Goal: Task Accomplishment & Management: Use online tool/utility

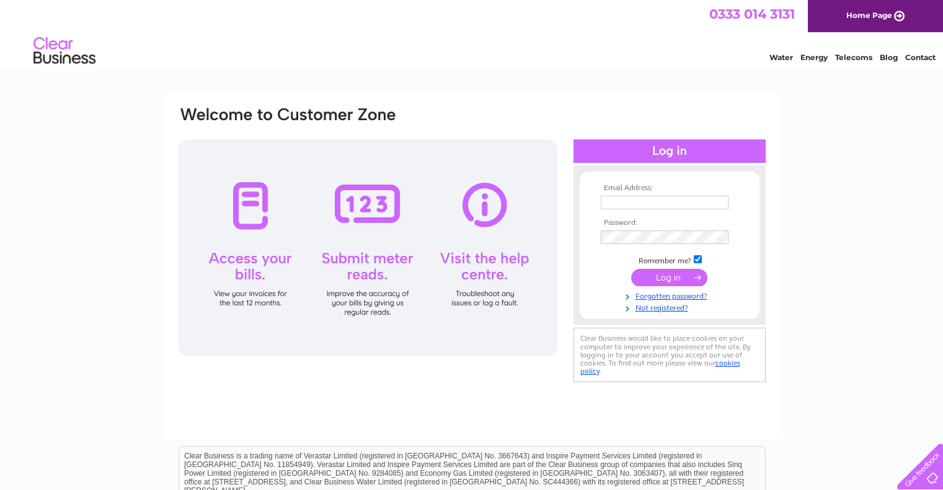
type input "aristonfoodsltd@outlook.com"
click at [661, 275] on input "submit" at bounding box center [669, 277] width 76 height 17
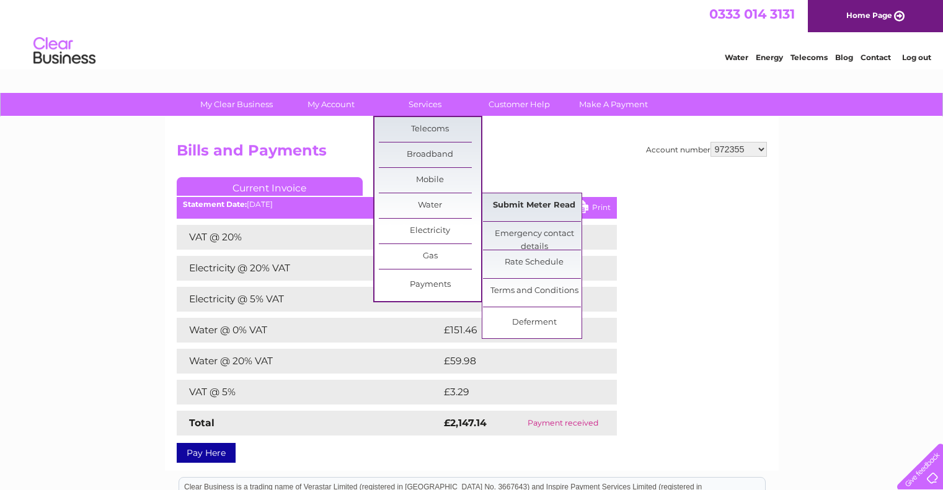
click at [546, 201] on link "Submit Meter Read" at bounding box center [534, 205] width 102 height 25
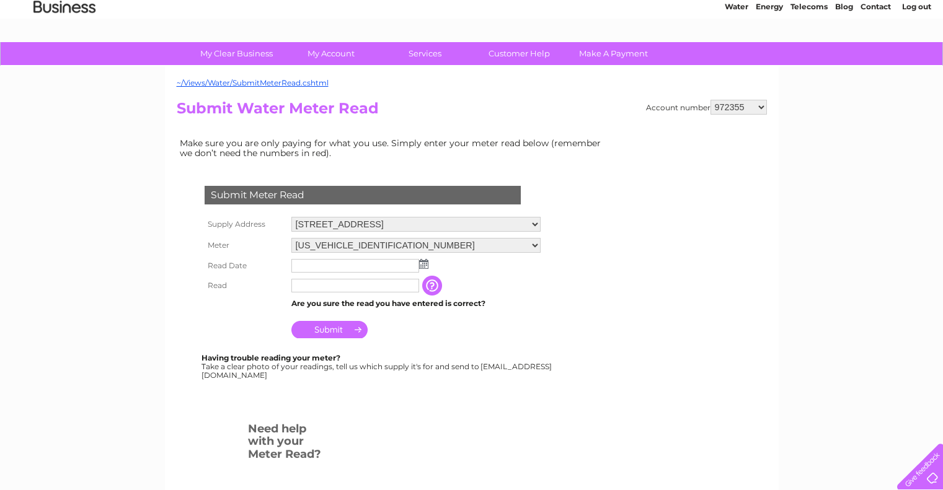
scroll to position [62, 0]
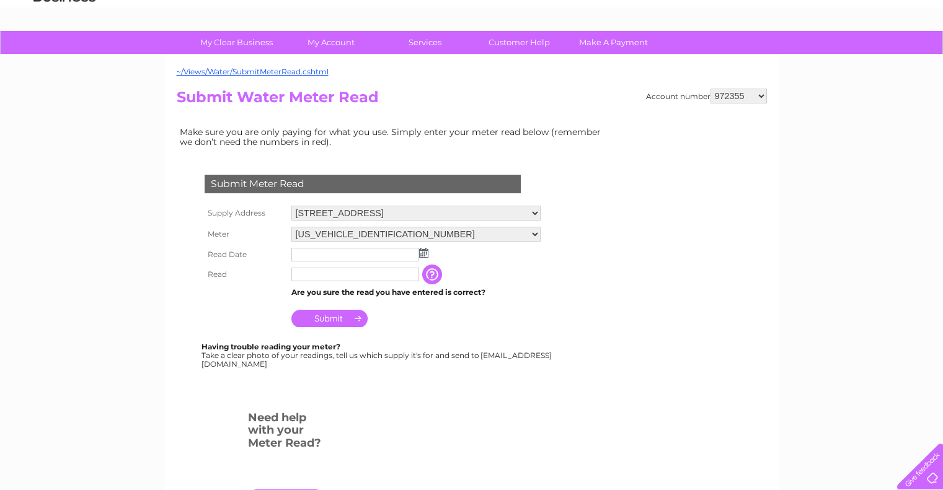
click at [534, 209] on select "[STREET_ADDRESS] [STREET_ADDRESS]" at bounding box center [415, 213] width 249 height 15
click at [534, 209] on select "34 Portobello High Street, Edinburgh, Midlothian, EH15 1DD 23 Bread Street, Edi…" at bounding box center [415, 214] width 249 height 16
select select "540717"
click at [291, 206] on select "34 Portobello High Street, Edinburgh, Midlothian, EH15 1DD 23 Bread Street, Edi…" at bounding box center [415, 214] width 249 height 16
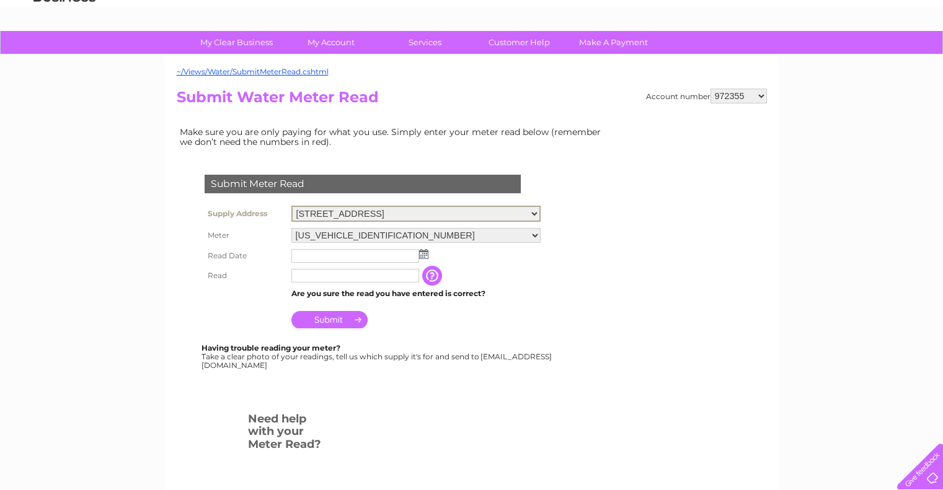
drag, startPoint x: 525, startPoint y: 219, endPoint x: 506, endPoint y: 244, distance: 31.4
click at [506, 244] on td "06ELSTER20T119976" at bounding box center [415, 235] width 255 height 21
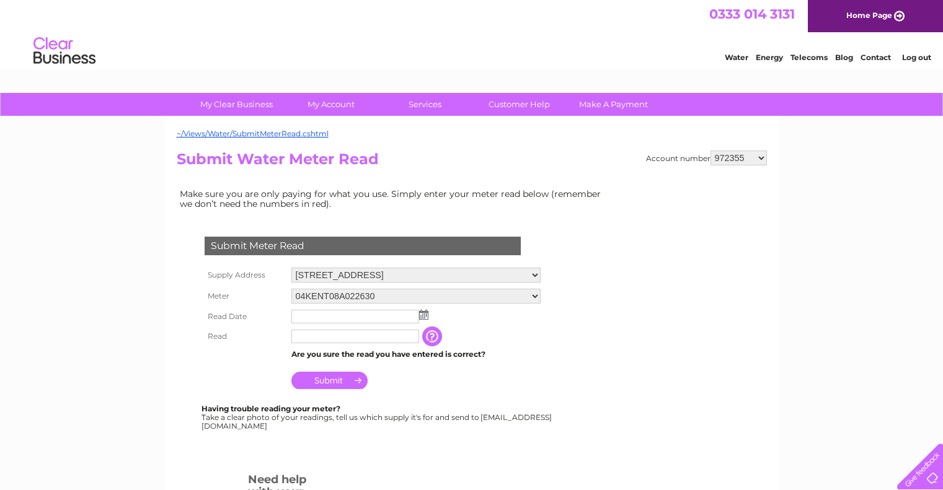
click at [426, 313] on img at bounding box center [423, 315] width 9 height 10
click at [428, 318] on img at bounding box center [423, 315] width 9 height 10
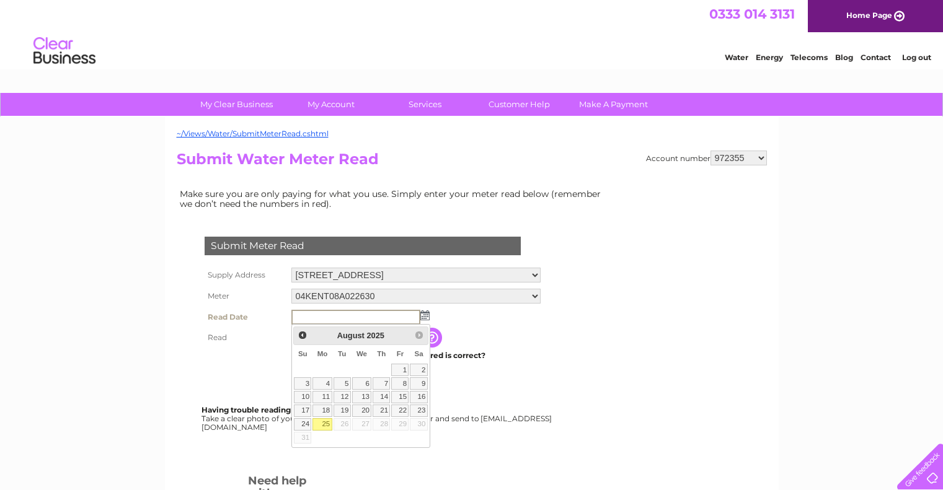
click at [324, 423] on link "25" at bounding box center [321, 424] width 19 height 12
type input "2025/08/25"
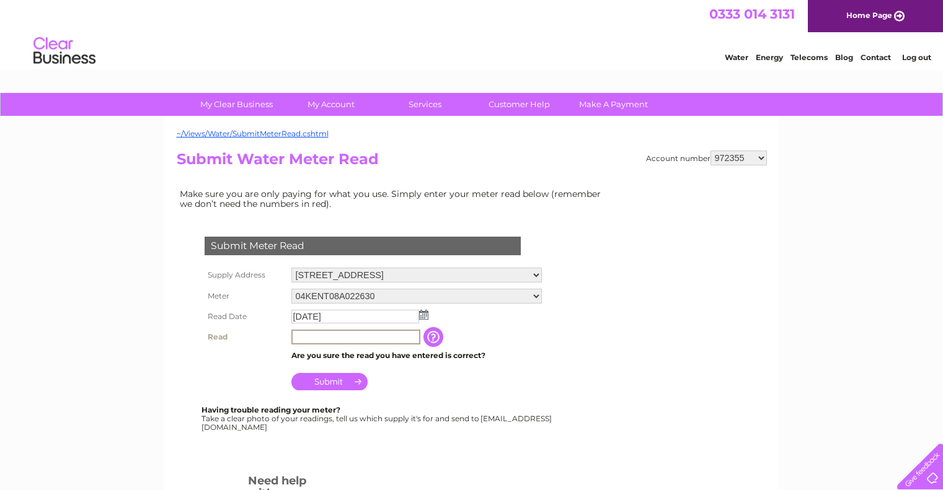
click at [328, 337] on input "text" at bounding box center [355, 337] width 129 height 15
type input "1544"
click at [452, 387] on td "Submit" at bounding box center [416, 379] width 257 height 30
click at [340, 380] on input "Submit" at bounding box center [329, 380] width 76 height 17
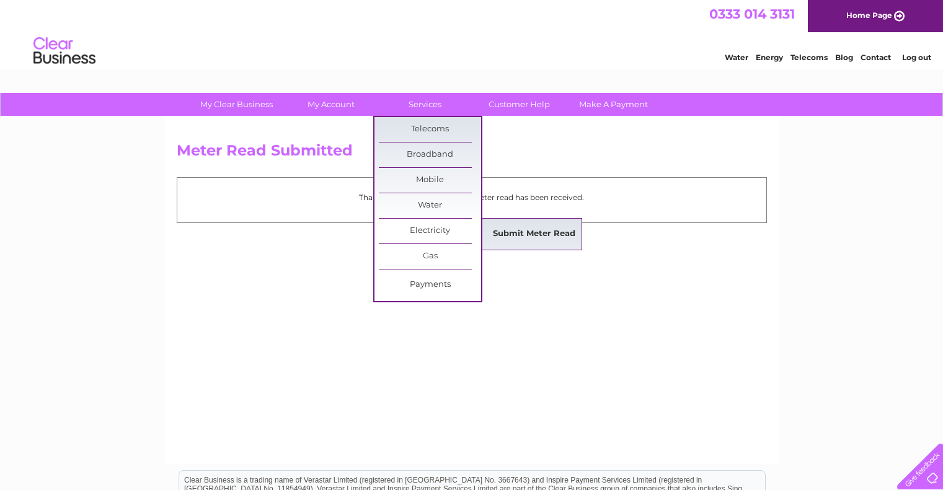
click at [524, 227] on link "Submit Meter Read" at bounding box center [534, 234] width 102 height 25
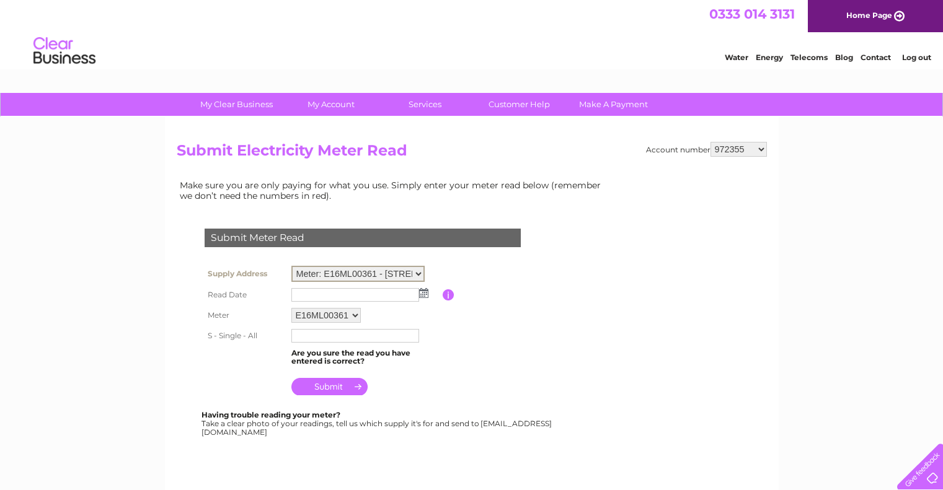
click at [419, 275] on select "Meter: E16ML00361 - [STREET_ADDRESS][PERSON_NAME][PERSON_NAME] Meter: E10BG1570…" at bounding box center [357, 274] width 133 height 16
click at [469, 255] on td "Submit Meter Read" at bounding box center [362, 236] width 322 height 40
click at [425, 293] on img at bounding box center [423, 292] width 9 height 10
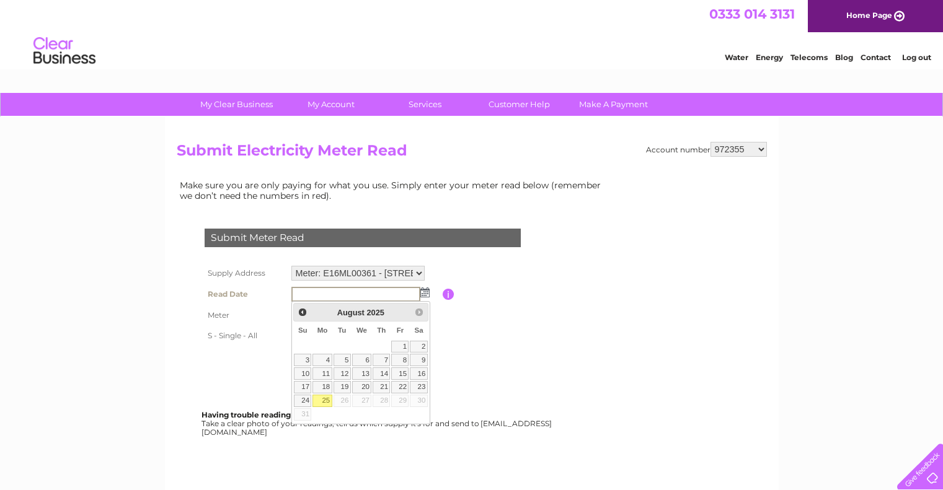
click at [328, 402] on link "25" at bounding box center [321, 401] width 19 height 12
type input "2025/08/25"
click at [328, 402] on link "25" at bounding box center [321, 401] width 19 height 12
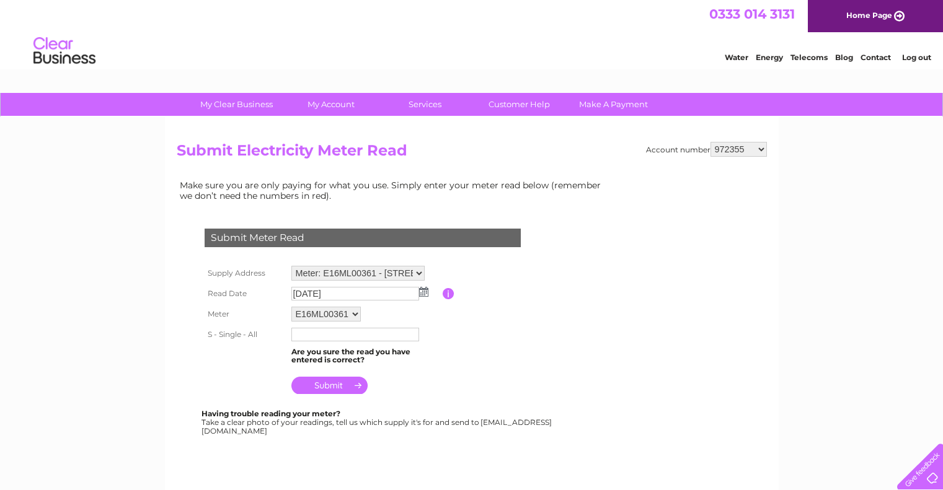
click at [345, 336] on input "text" at bounding box center [355, 335] width 128 height 14
click at [368, 337] on input "text" at bounding box center [355, 335] width 129 height 15
type input "0"
click at [491, 385] on table "Supply Address Meter: E16ML00361 - 31 Muir Place, Houstoun Industrial Estate, L…" at bounding box center [377, 330] width 352 height 135
click at [400, 328] on input "204953" at bounding box center [355, 335] width 128 height 14
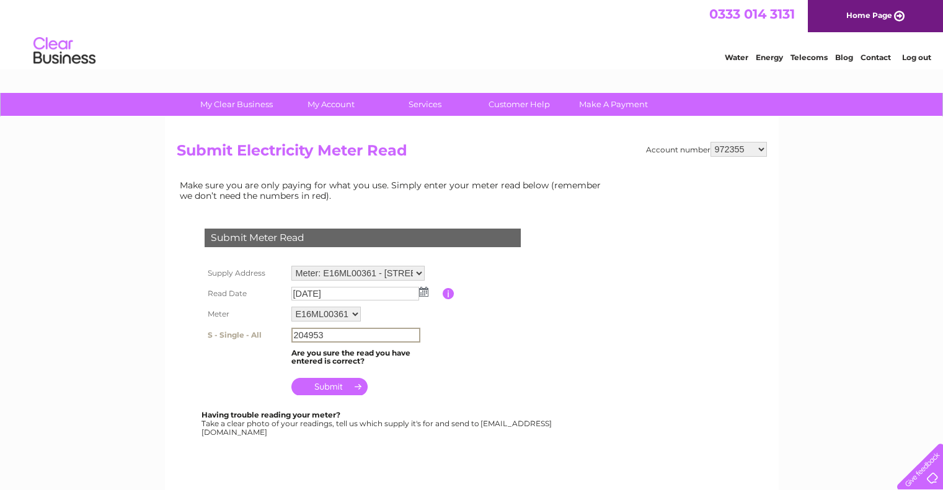
click at [390, 335] on input "204953" at bounding box center [355, 335] width 129 height 15
type input "2"
type input "0"
type input "204953"
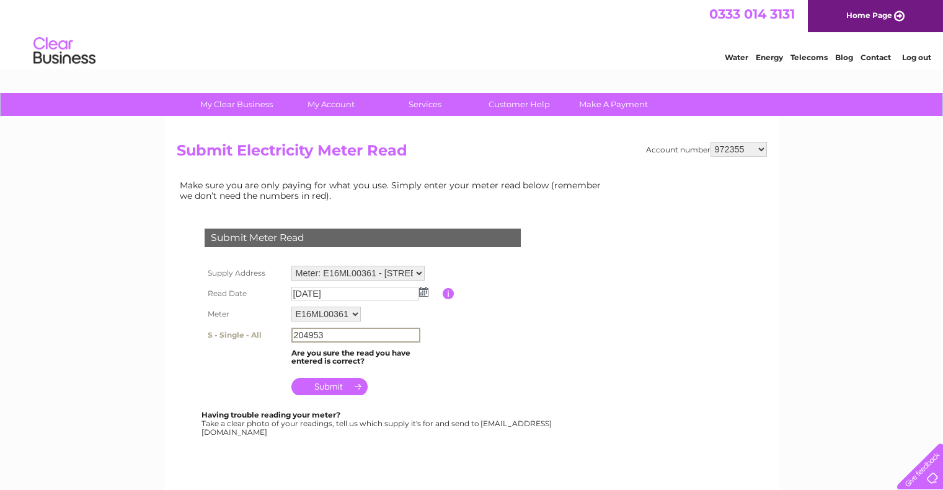
click at [324, 386] on input "submit" at bounding box center [329, 386] width 76 height 17
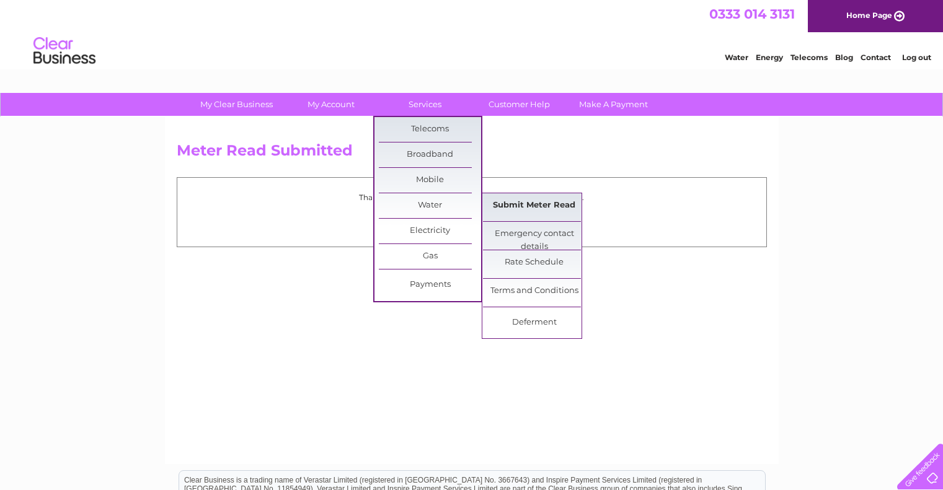
click at [561, 207] on link "Submit Meter Read" at bounding box center [534, 205] width 102 height 25
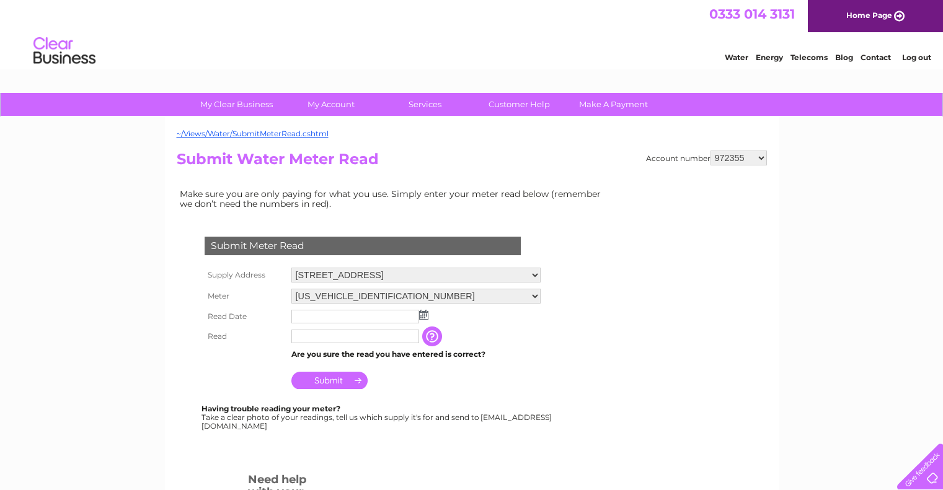
click at [395, 315] on input "text" at bounding box center [355, 317] width 128 height 14
click at [426, 319] on img at bounding box center [424, 316] width 9 height 10
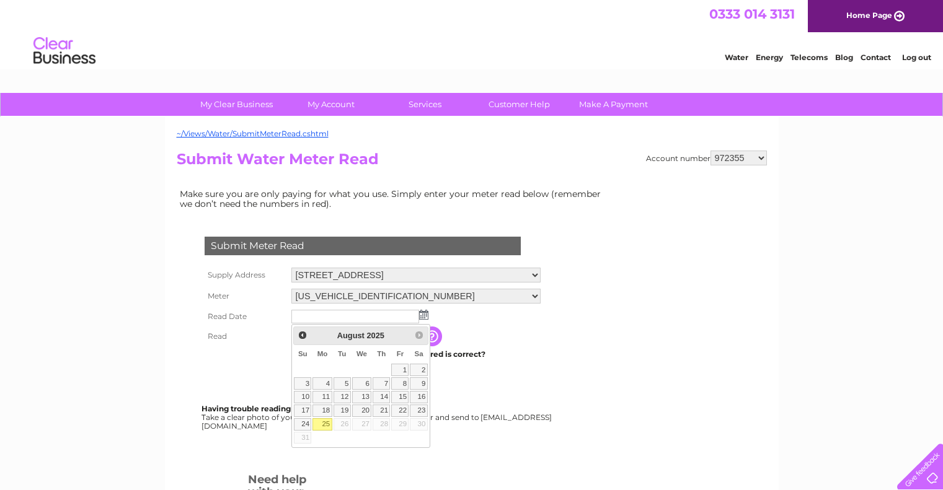
click at [319, 420] on link "25" at bounding box center [321, 424] width 19 height 12
type input "[DATE]"
click at [319, 420] on link "25" at bounding box center [321, 424] width 19 height 12
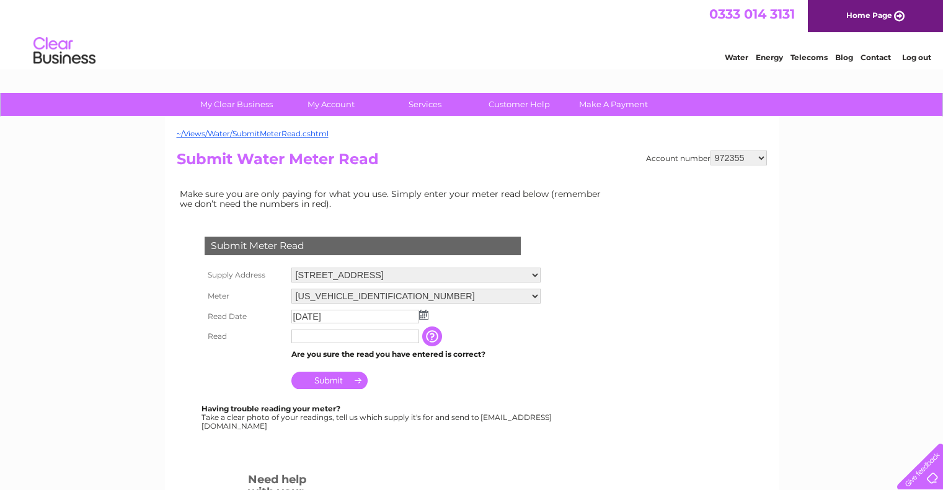
click at [351, 340] on input "text" at bounding box center [355, 337] width 128 height 14
type input "00503"
click at [330, 377] on input "Submit" at bounding box center [329, 381] width 76 height 17
click at [330, 377] on input "Submit" at bounding box center [329, 380] width 76 height 17
